Goal: Use online tool/utility: Utilize a website feature to perform a specific function

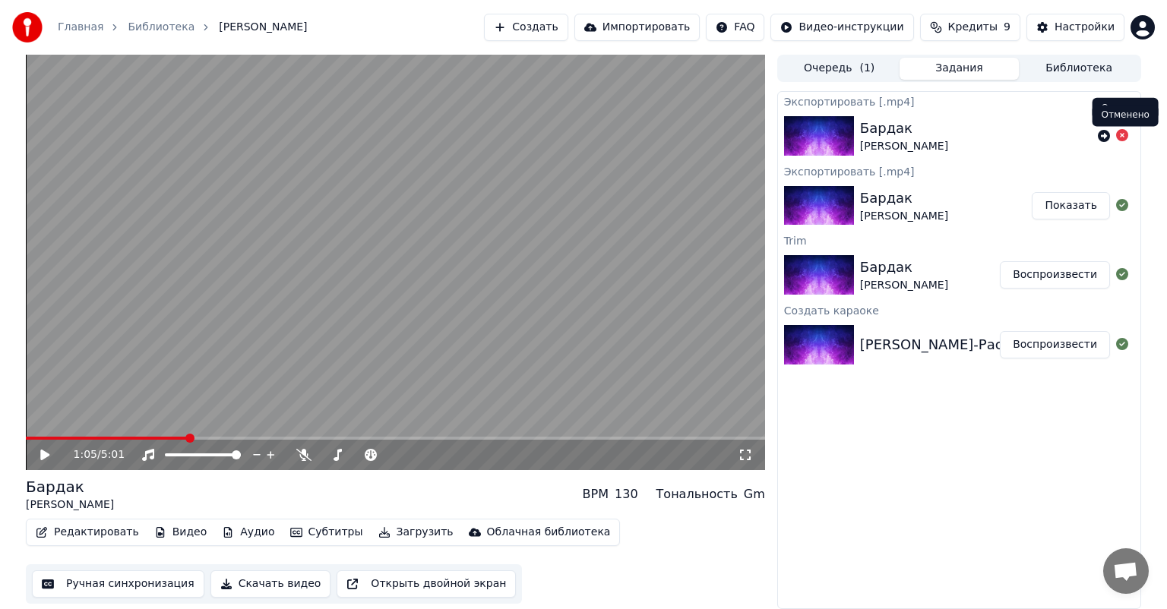
click at [1128, 137] on icon at bounding box center [1122, 135] width 12 height 12
click at [1120, 137] on icon at bounding box center [1122, 135] width 12 height 12
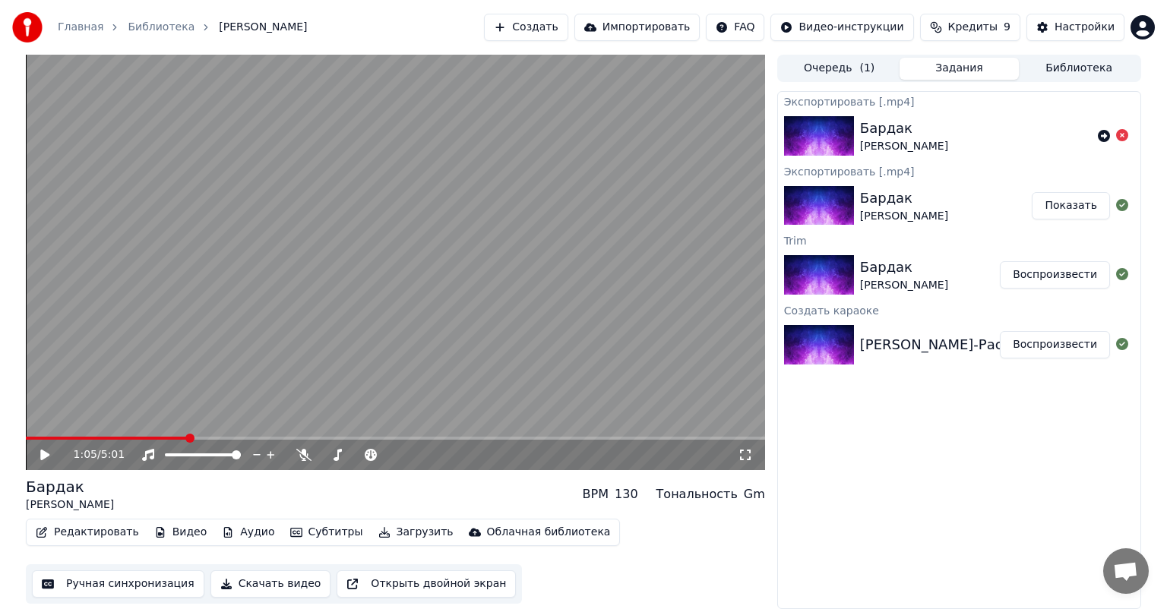
click at [1120, 137] on icon at bounding box center [1122, 135] width 12 height 12
click at [83, 31] on link "Главная" at bounding box center [81, 27] width 46 height 15
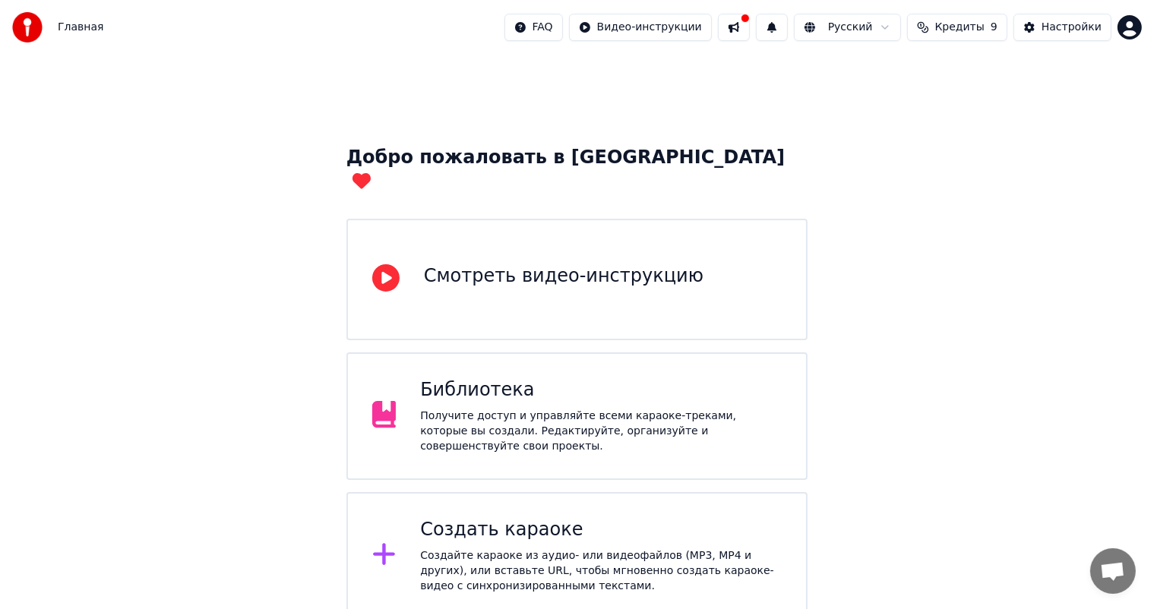
click at [963, 32] on span "Кредиты" at bounding box center [959, 27] width 49 height 15
click at [881, 102] on td "15" at bounding box center [870, 100] width 73 height 27
click at [949, 141] on button "Обновить" at bounding box center [967, 141] width 92 height 27
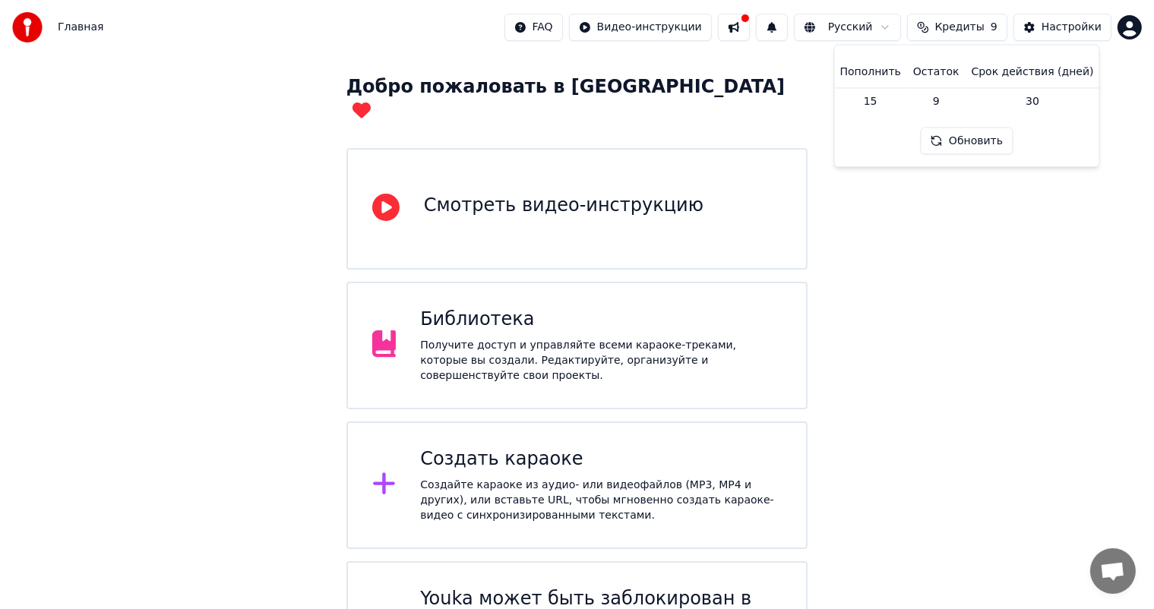
scroll to position [113, 0]
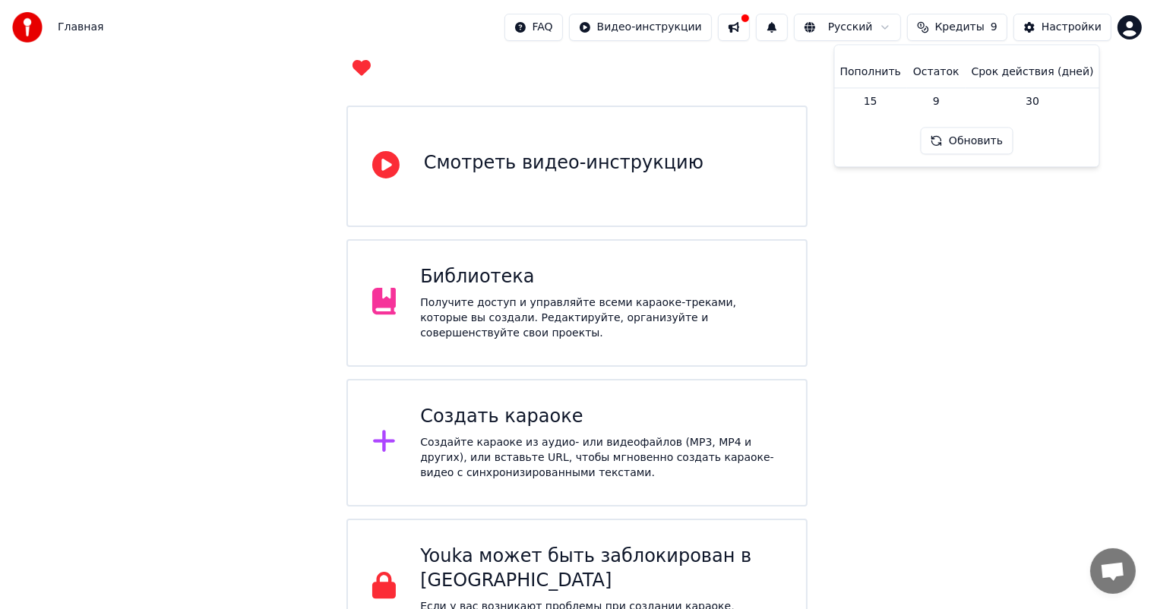
click at [462, 405] on div "Создать караоке Создайте караоке из аудио- или видеофайлов (MP3, MP4 и других),…" at bounding box center [601, 443] width 362 height 76
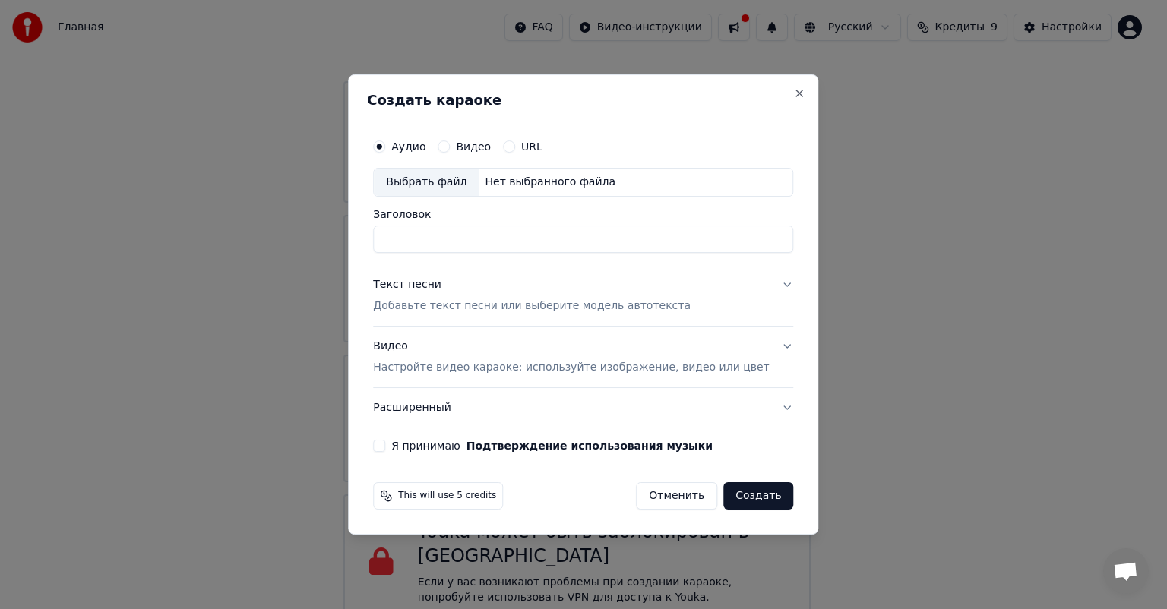
click at [491, 152] on label "Видео" at bounding box center [473, 146] width 35 height 11
click at [450, 152] on button "Видео" at bounding box center [444, 147] width 12 height 12
click at [543, 151] on label "URL" at bounding box center [531, 146] width 21 height 11
click at [515, 151] on button "URL" at bounding box center [509, 147] width 12 height 12
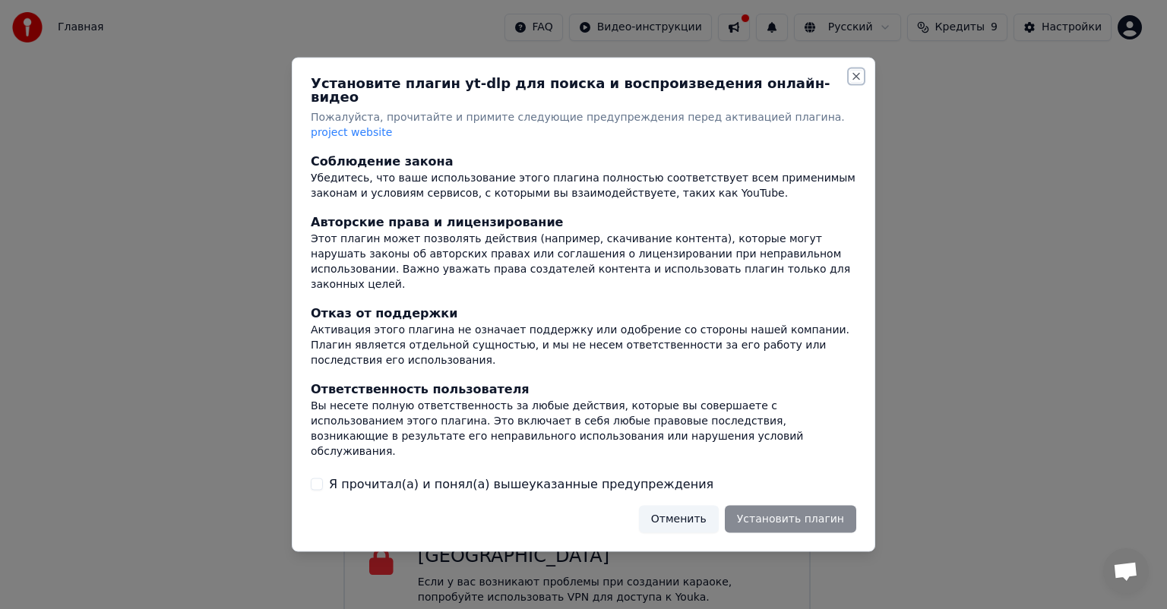
click at [857, 83] on button "Close" at bounding box center [856, 77] width 12 height 12
click at [860, 98] on div "Установите плагин yt-dlp для поиска и воспроизведения онлайн-видео Пожалуйста, …" at bounding box center [584, 305] width 584 height 495
click at [860, 83] on button "Close" at bounding box center [856, 77] width 12 height 12
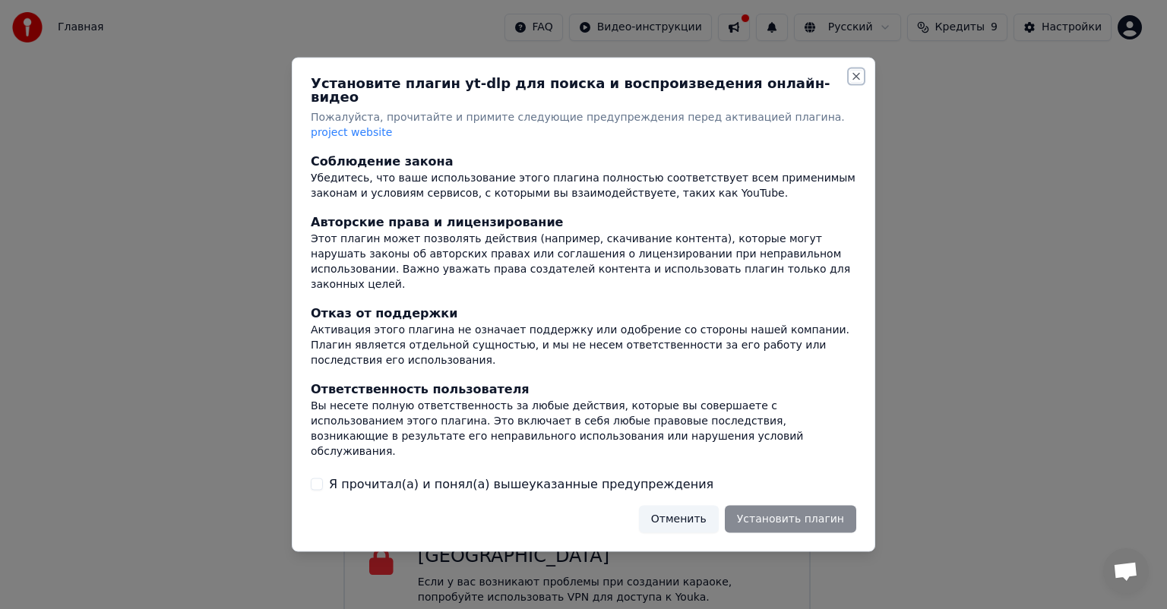
click at [860, 83] on button "Close" at bounding box center [856, 77] width 12 height 12
click at [691, 505] on button "Отменить" at bounding box center [679, 518] width 80 height 27
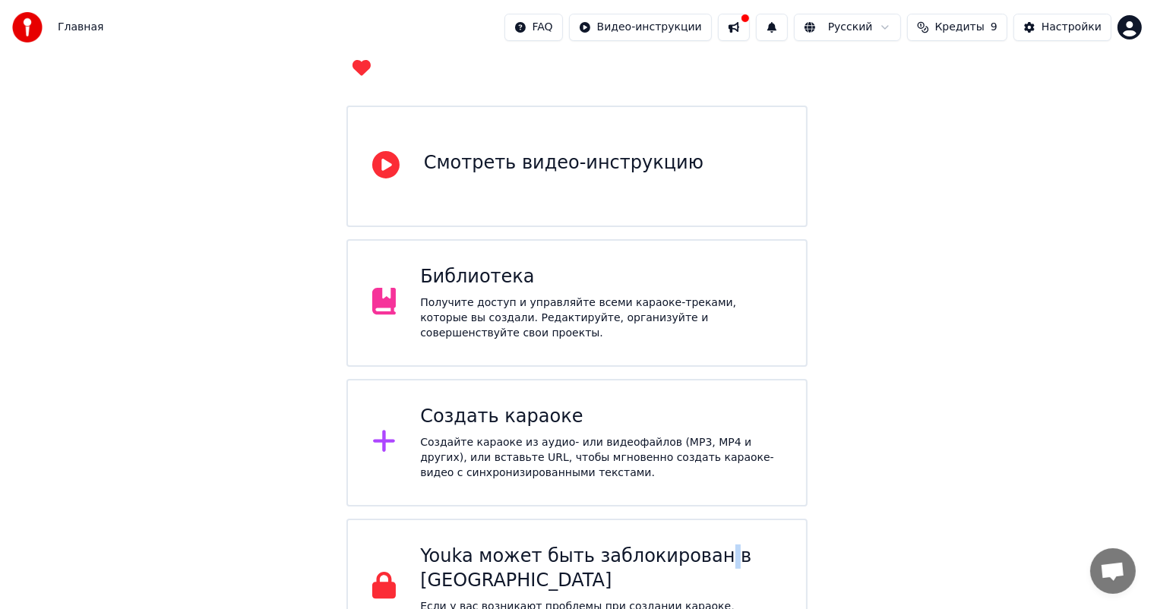
click at [691, 519] on div "Youka может быть заблокирован в [GEOGRAPHIC_DATA] Если у вас возникают проблемы…" at bounding box center [578, 587] width 462 height 137
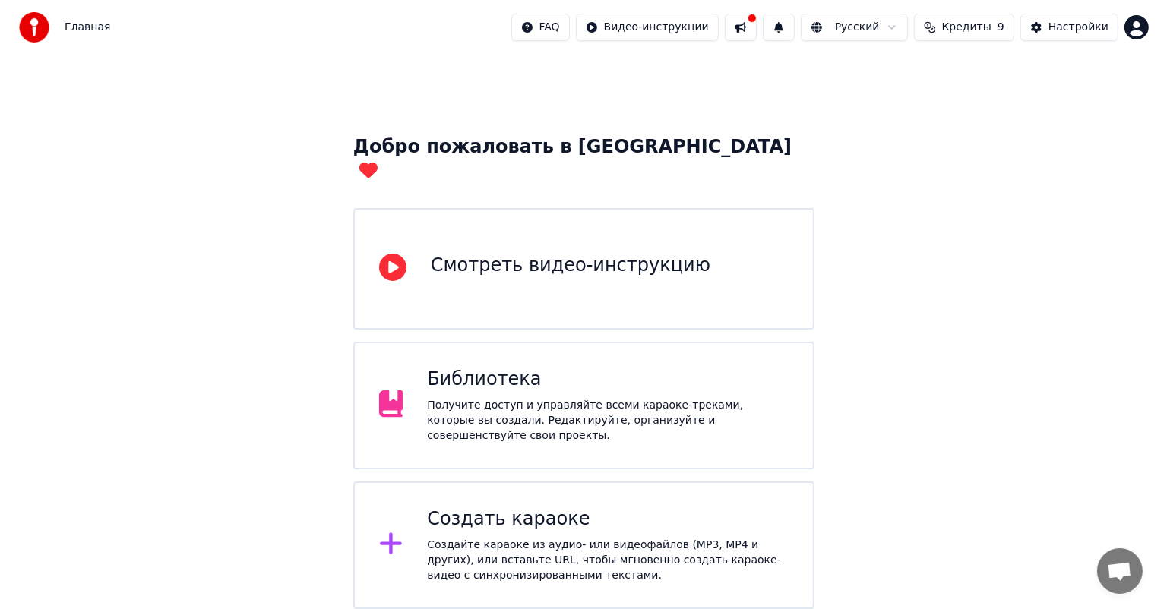
scroll to position [0, 0]
